Goal: Complete application form

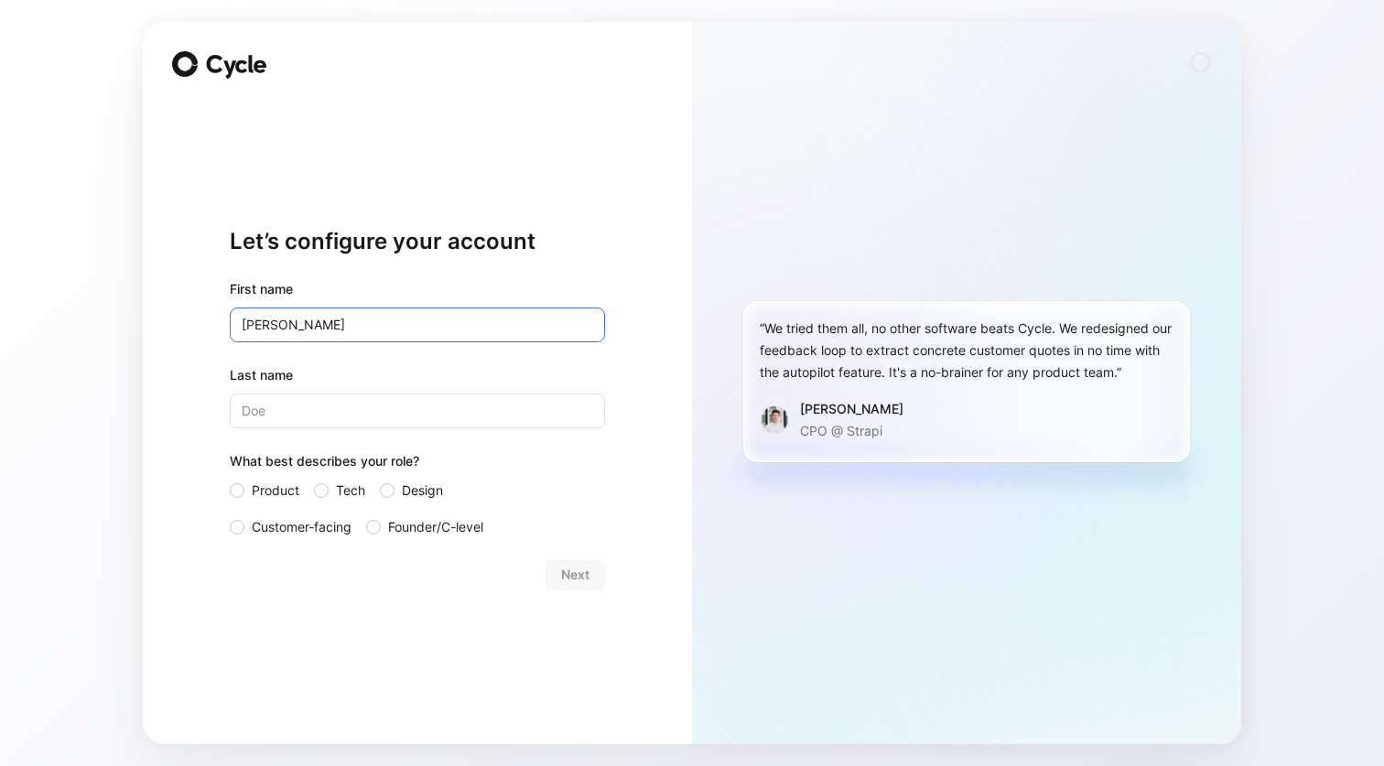
type input "[PERSON_NAME]"
click at [230, 480] on input "Product" at bounding box center [230, 480] width 0 height 0
click at [571, 564] on span "Next" at bounding box center [575, 575] width 28 height 22
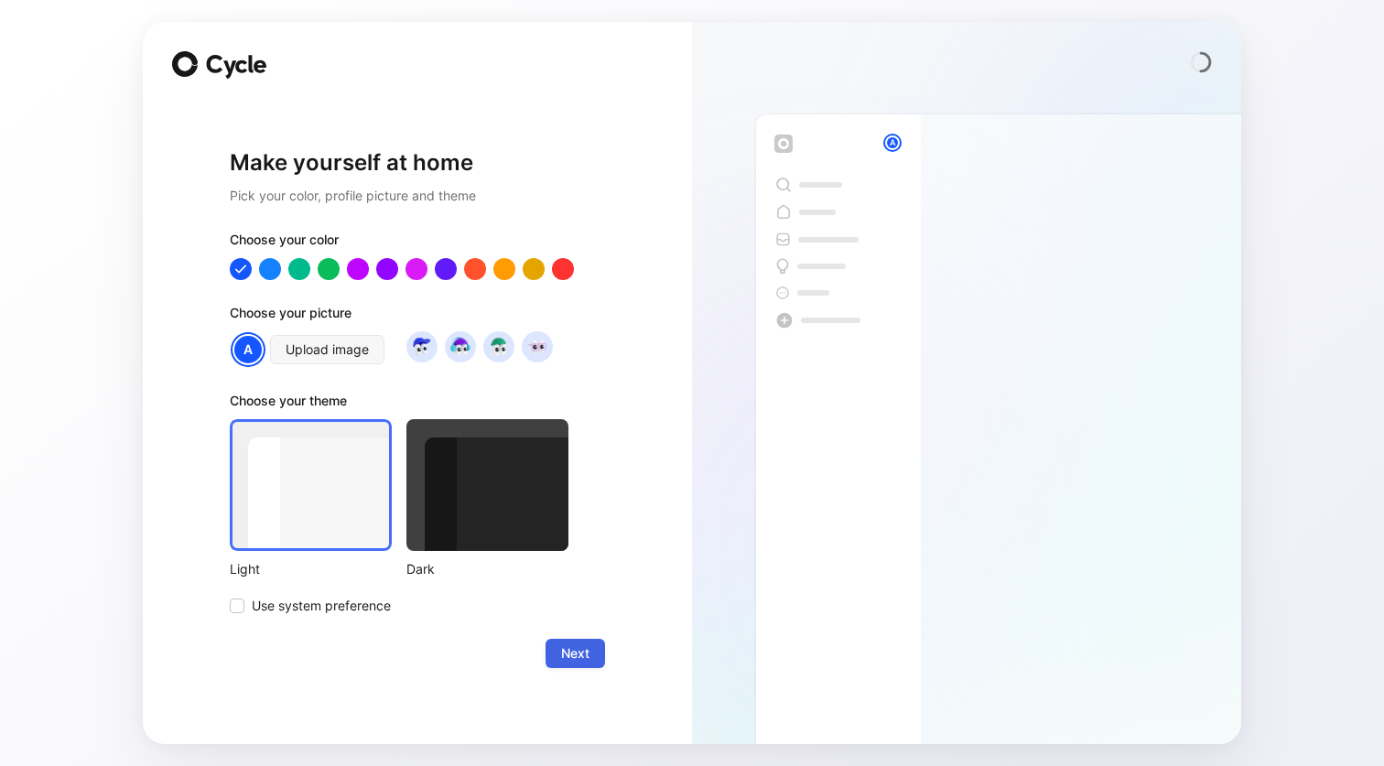
click at [558, 658] on button "Next" at bounding box center [574, 653] width 59 height 29
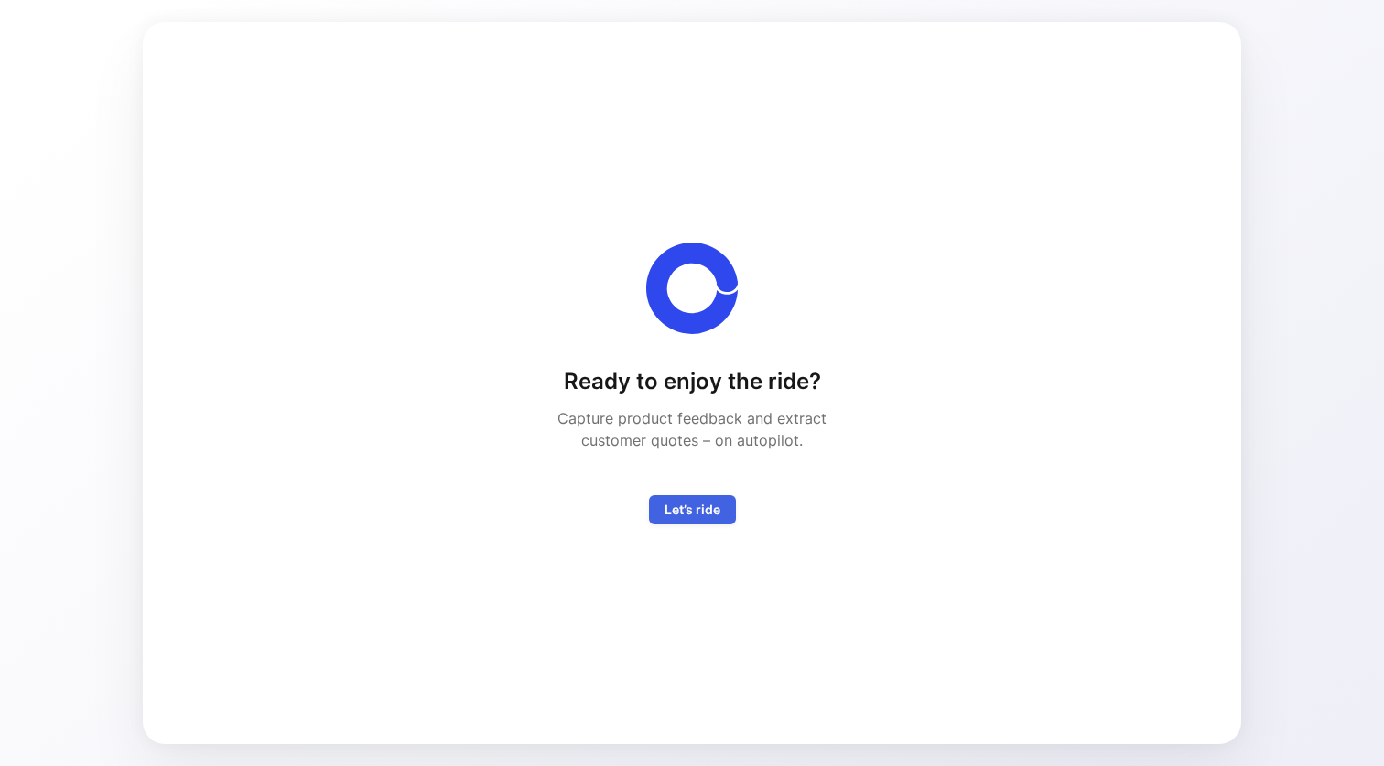
click at [686, 512] on span "Let’s ride" at bounding box center [692, 510] width 56 height 22
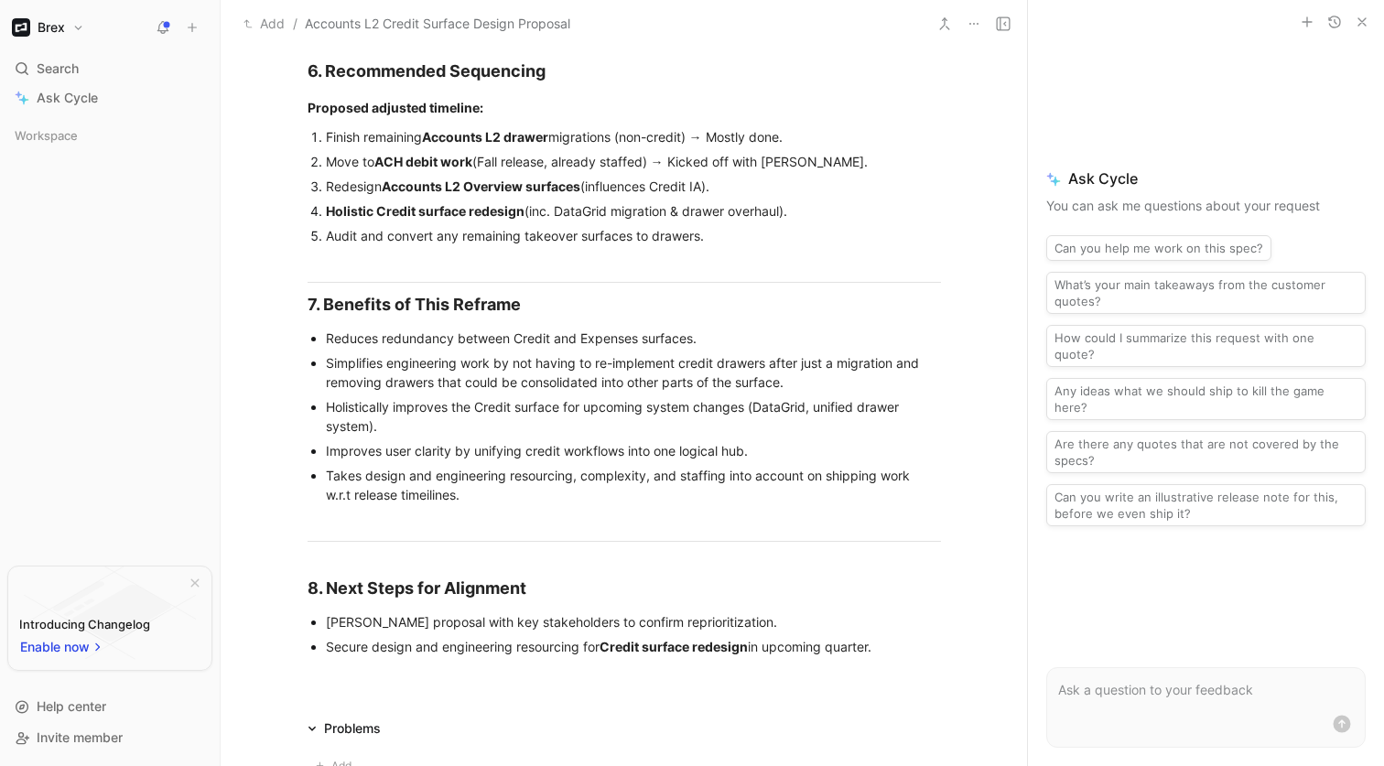
scroll to position [2313, 0]
